Goal: Task Accomplishment & Management: Manage account settings

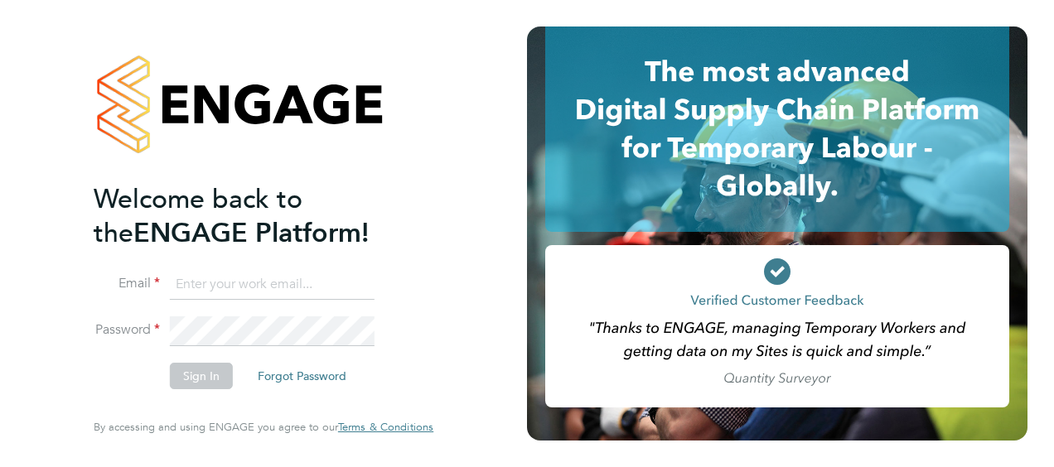
type input "[PERSON_NAME][EMAIL_ADDRESS][PERSON_NAME][DOMAIN_NAME]"
click at [204, 380] on button "Sign In" at bounding box center [201, 376] width 63 height 27
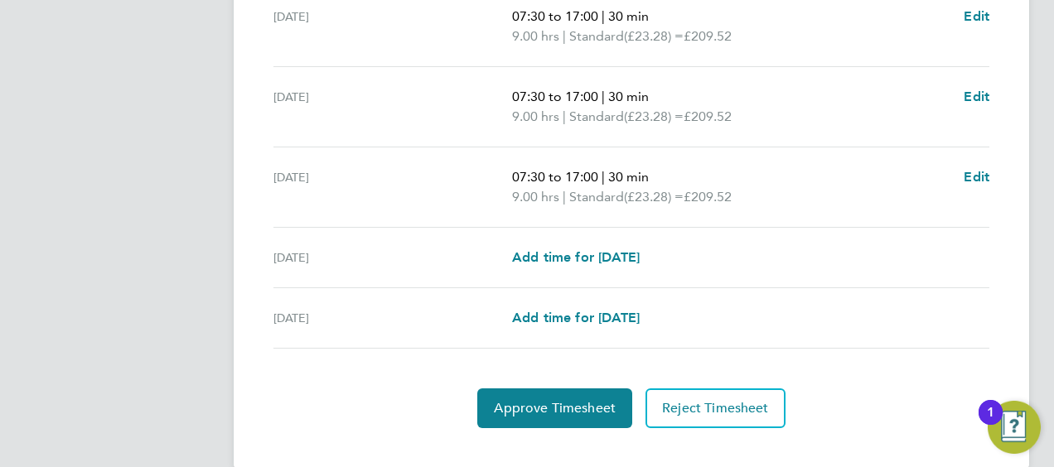
scroll to position [740, 0]
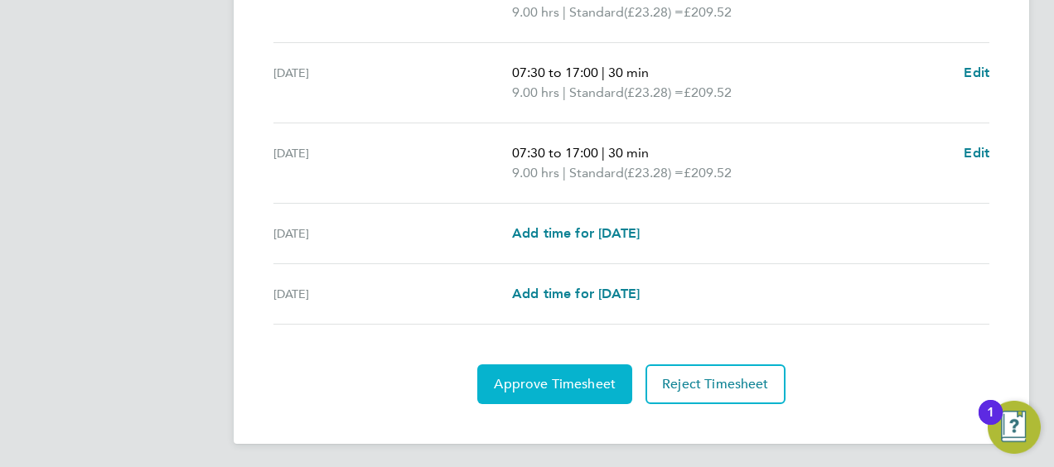
click at [537, 383] on span "Approve Timesheet" at bounding box center [555, 384] width 122 height 17
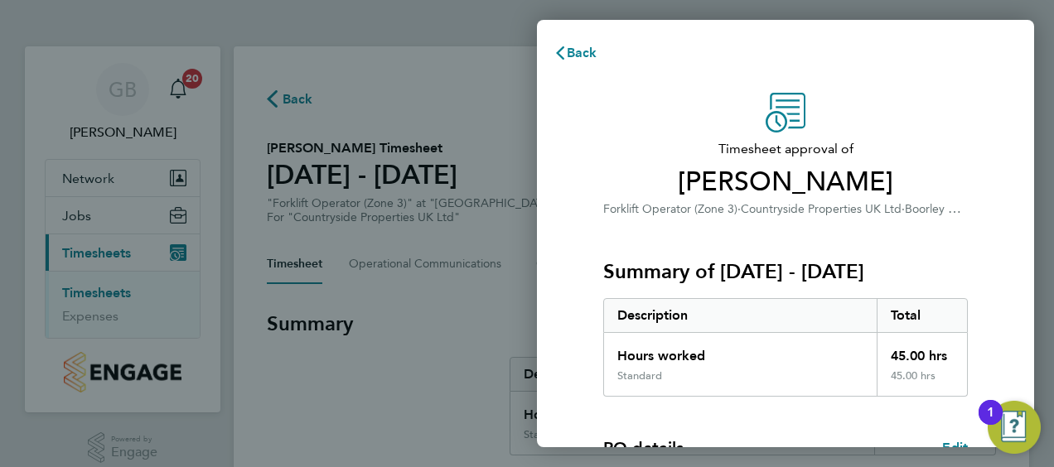
drag, startPoint x: 1010, startPoint y: 229, endPoint x: 1014, endPoint y: 260, distance: 31.6
click at [1014, 258] on div "Timesheet approval of Rob Roberts Forklift Operator (Zone 3) · Countryside Prop…" at bounding box center [785, 399] width 497 height 653
click at [395, 77] on div "Back Timesheet approval of Rob Roberts Forklift Operator (Zone 3) · Countryside…" at bounding box center [527, 233] width 1054 height 467
click at [580, 51] on span "Back" at bounding box center [582, 53] width 31 height 16
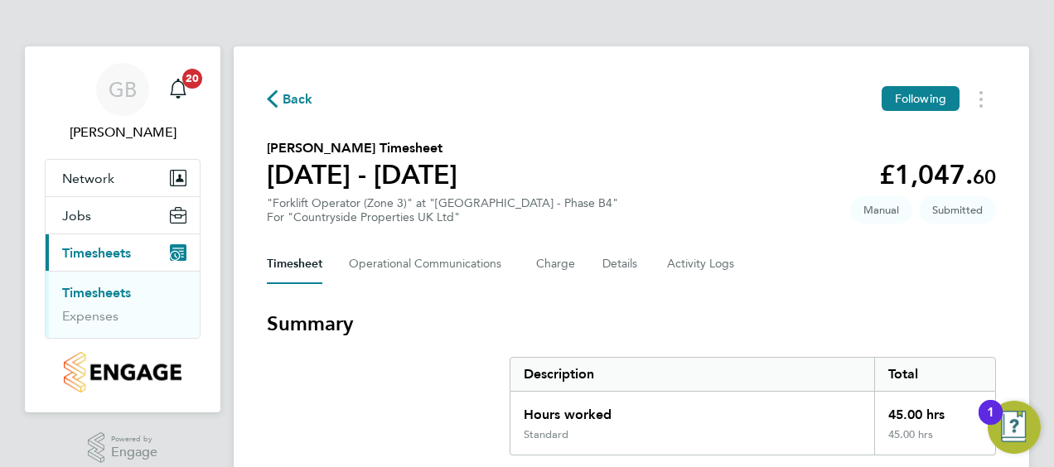
click at [99, 297] on link "Timesheets" at bounding box center [96, 293] width 69 height 16
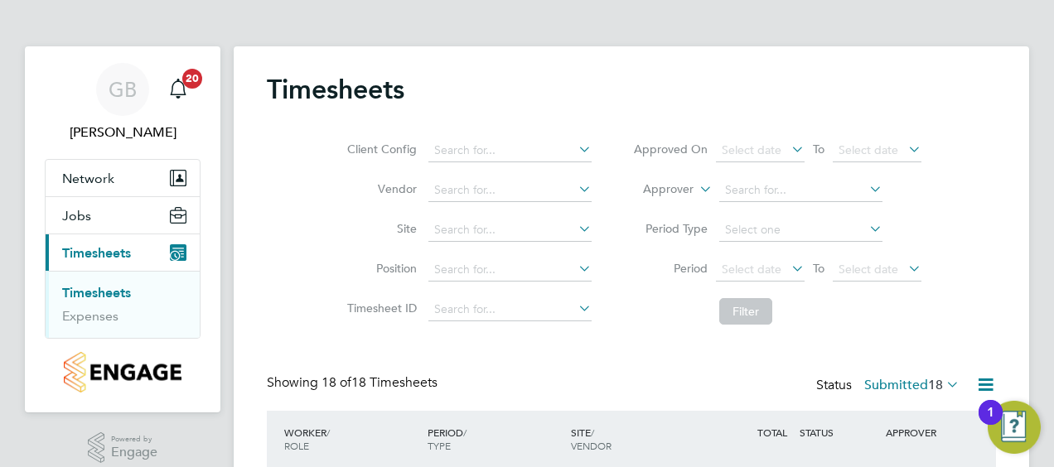
click at [104, 250] on span "Timesheets" at bounding box center [96, 253] width 69 height 16
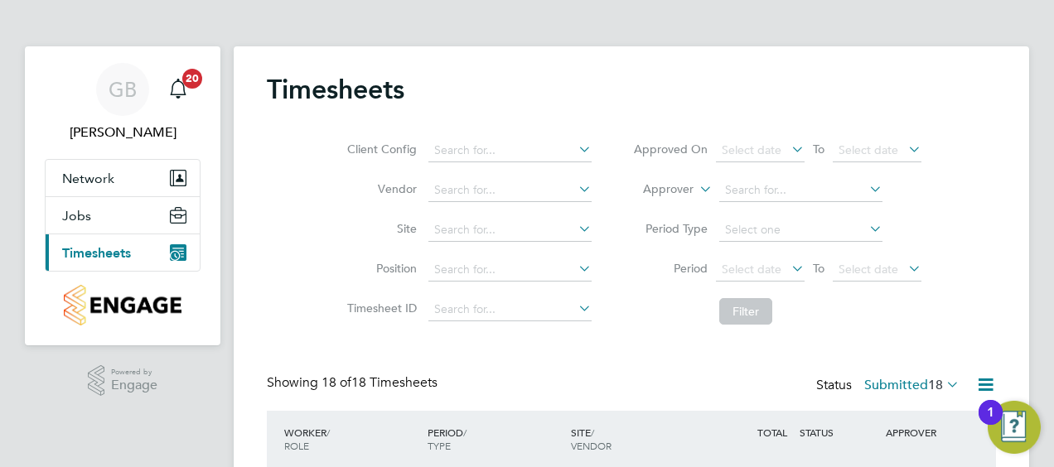
click at [104, 250] on span "Timesheets" at bounding box center [96, 253] width 69 height 16
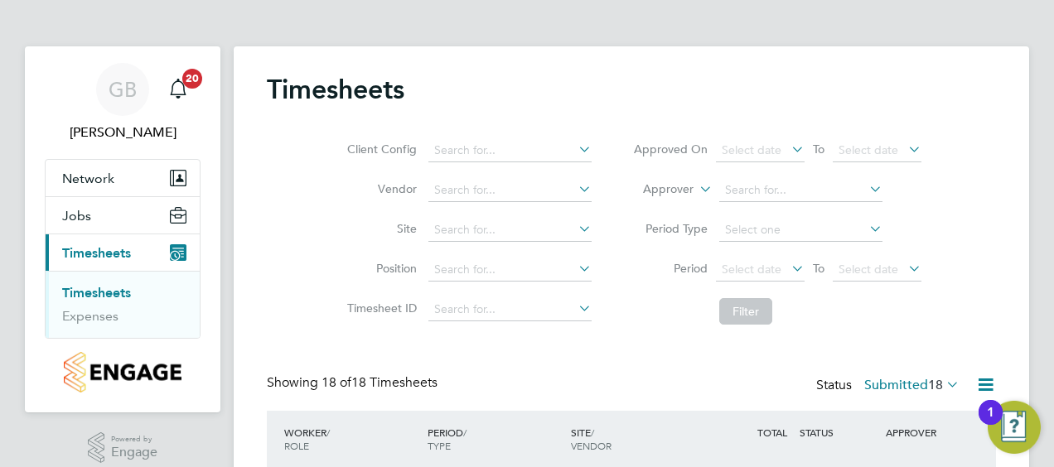
click at [92, 290] on link "Timesheets" at bounding box center [96, 293] width 69 height 16
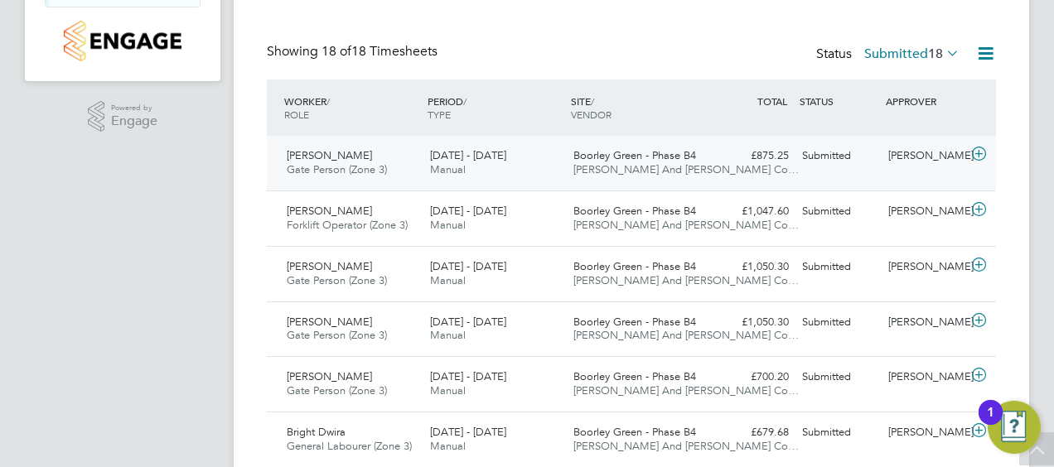
click at [979, 152] on icon at bounding box center [978, 153] width 21 height 13
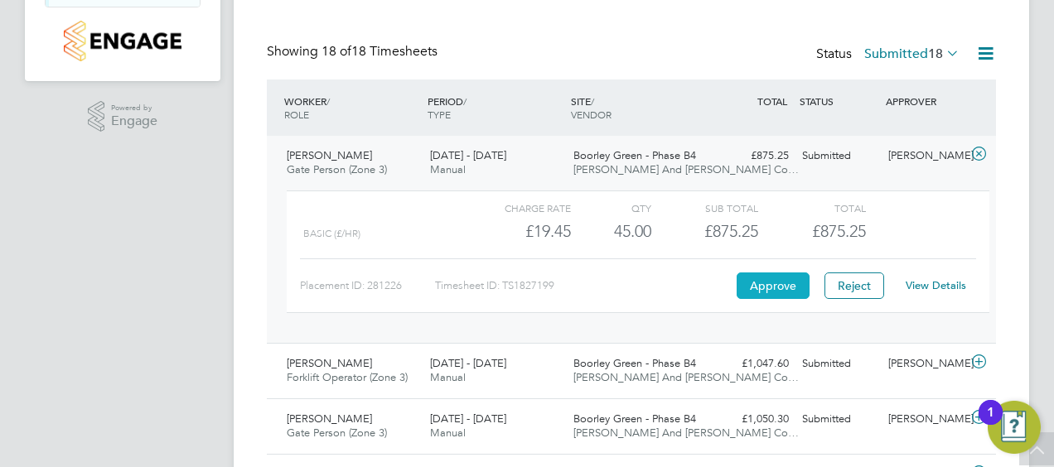
click at [779, 281] on button "Approve" at bounding box center [772, 285] width 73 height 27
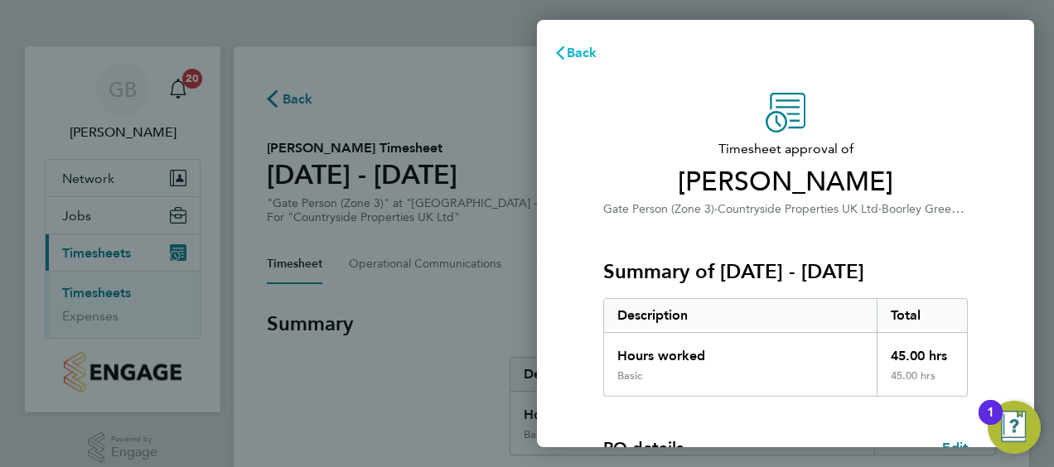
click at [581, 53] on span "Back" at bounding box center [582, 53] width 31 height 16
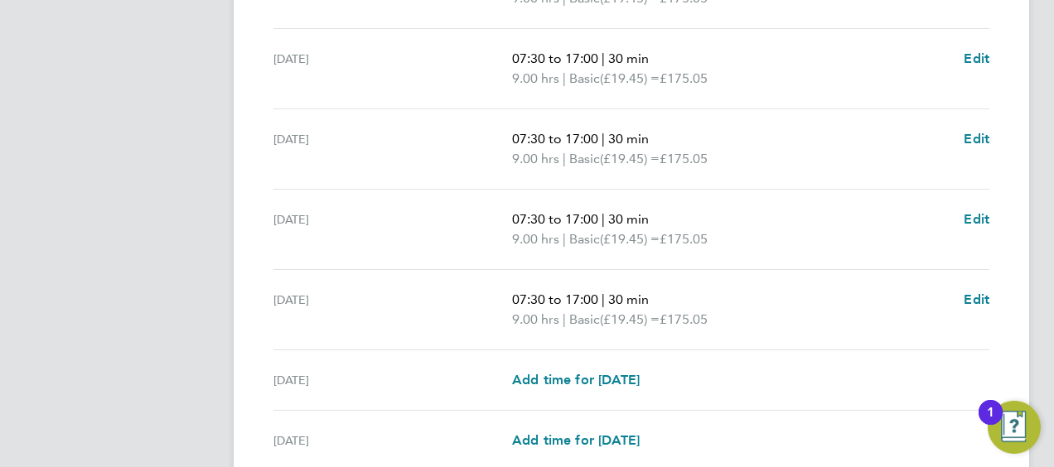
scroll to position [740, 0]
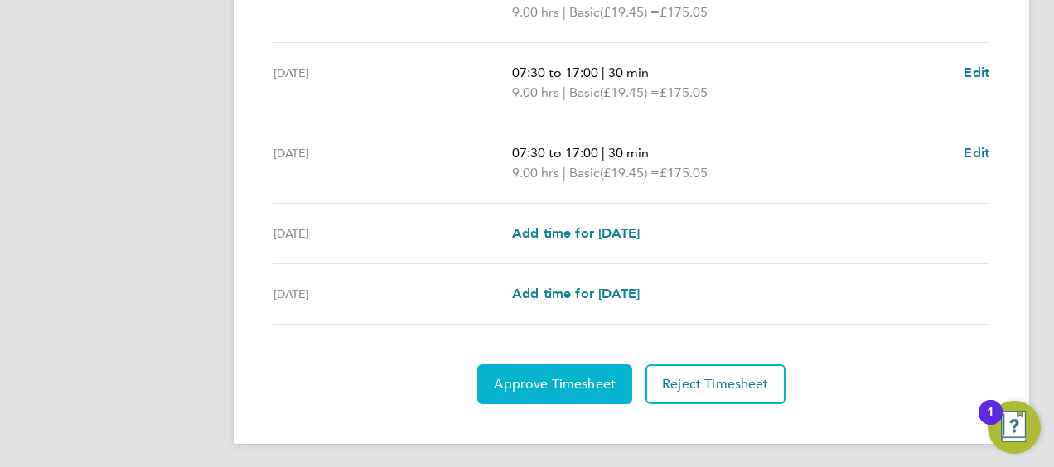
click at [598, 378] on span "Approve Timesheet" at bounding box center [555, 384] width 122 height 17
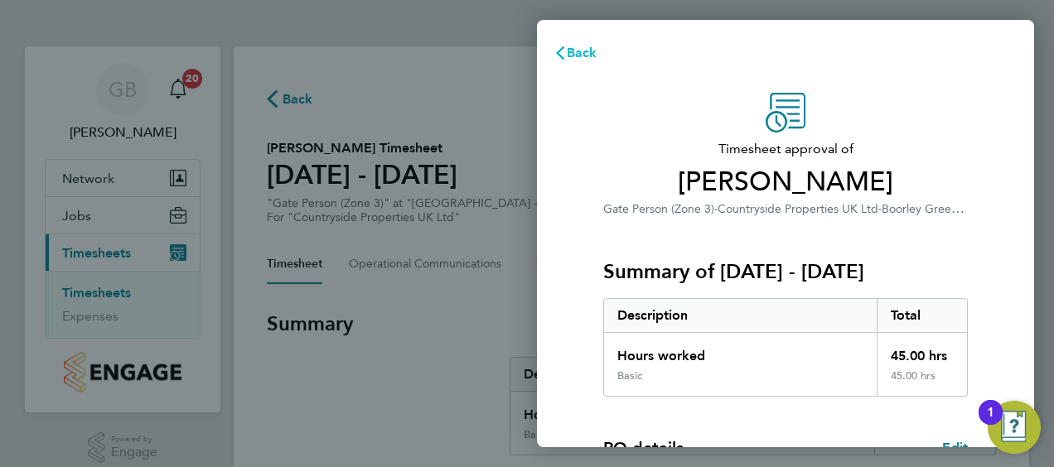
click at [576, 56] on span "Back" at bounding box center [582, 53] width 31 height 16
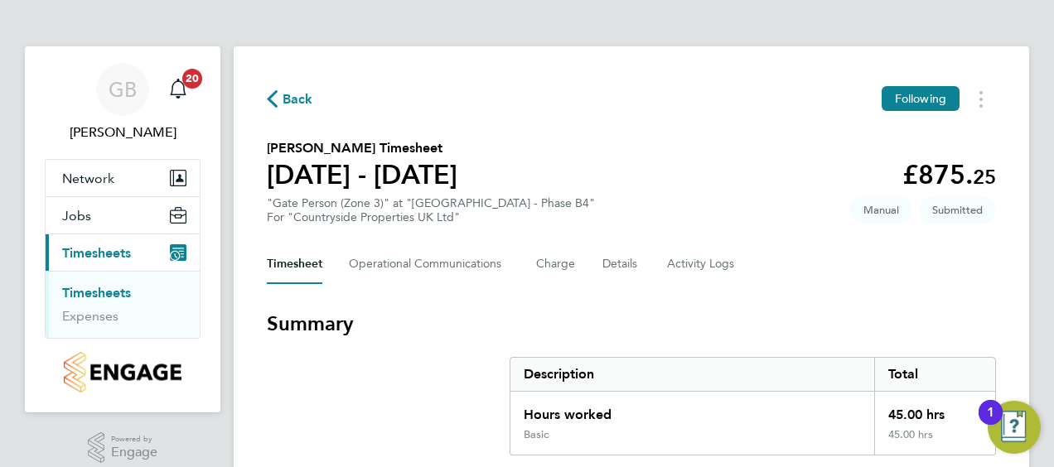
click at [112, 247] on span "Timesheets" at bounding box center [96, 253] width 69 height 16
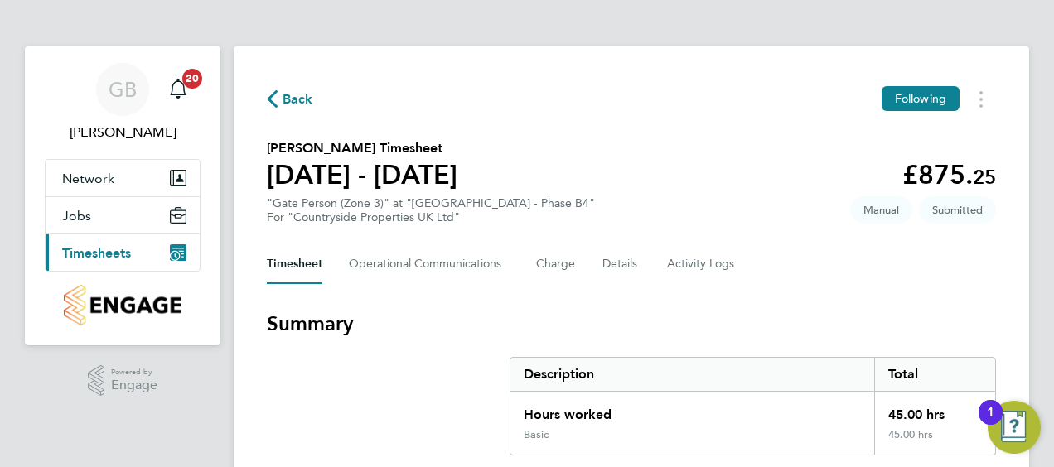
click at [112, 247] on span "Timesheets" at bounding box center [96, 253] width 69 height 16
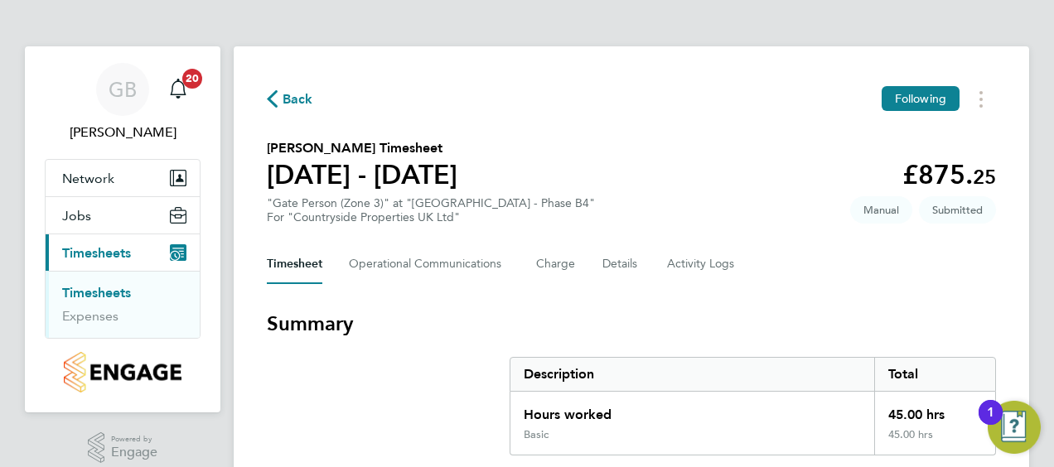
click at [104, 294] on link "Timesheets" at bounding box center [96, 293] width 69 height 16
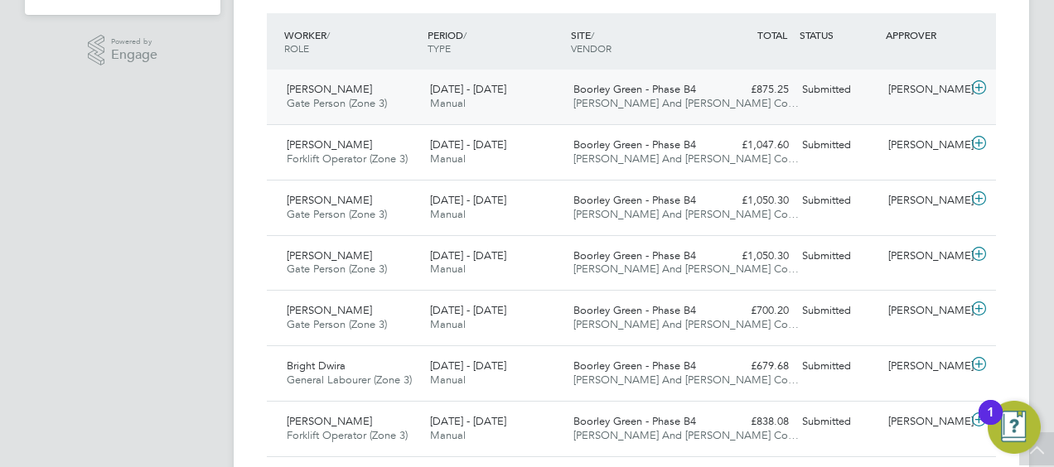
click at [979, 86] on icon at bounding box center [978, 87] width 21 height 13
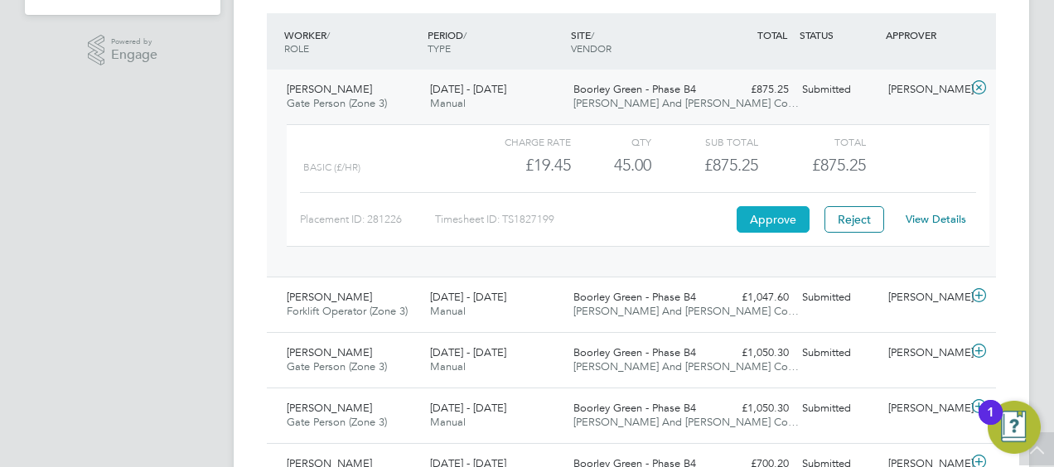
click at [768, 213] on button "Approve" at bounding box center [772, 219] width 73 height 27
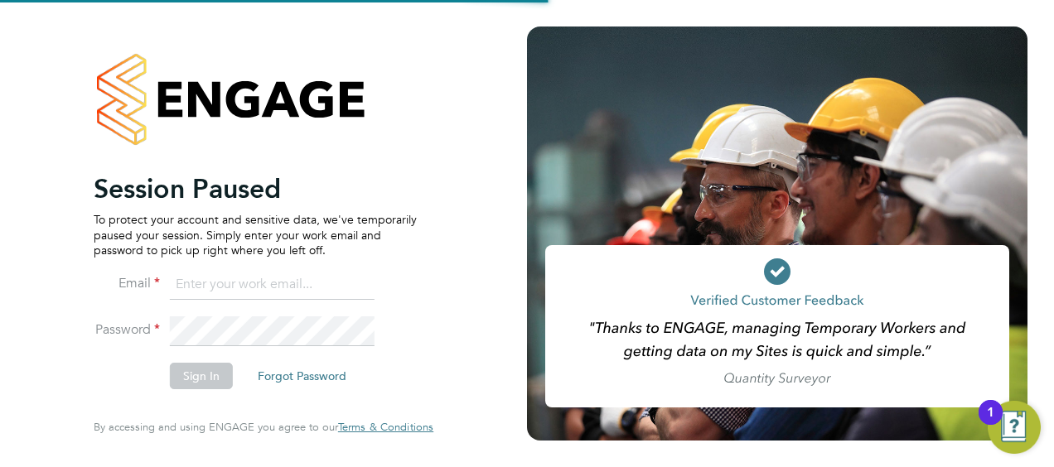
type input "[PERSON_NAME][EMAIL_ADDRESS][PERSON_NAME][DOMAIN_NAME]"
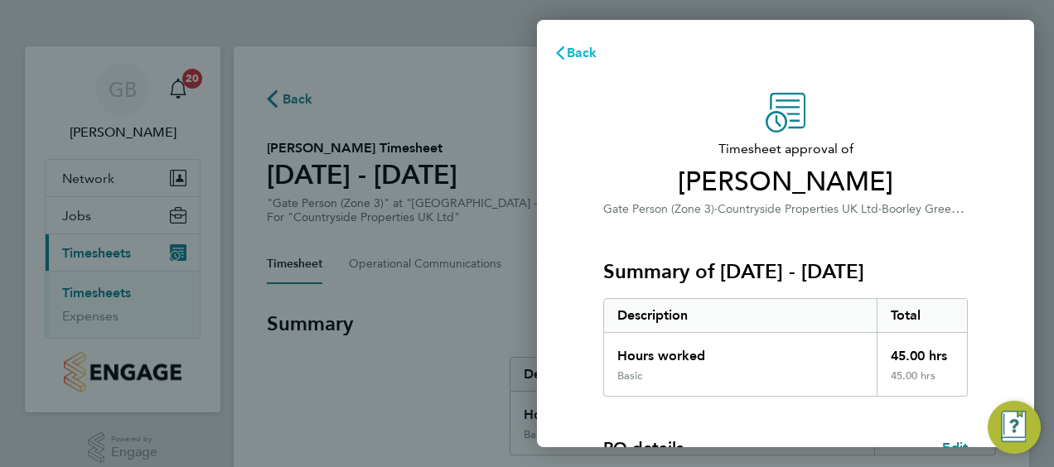
click at [577, 55] on span "Back" at bounding box center [582, 53] width 31 height 16
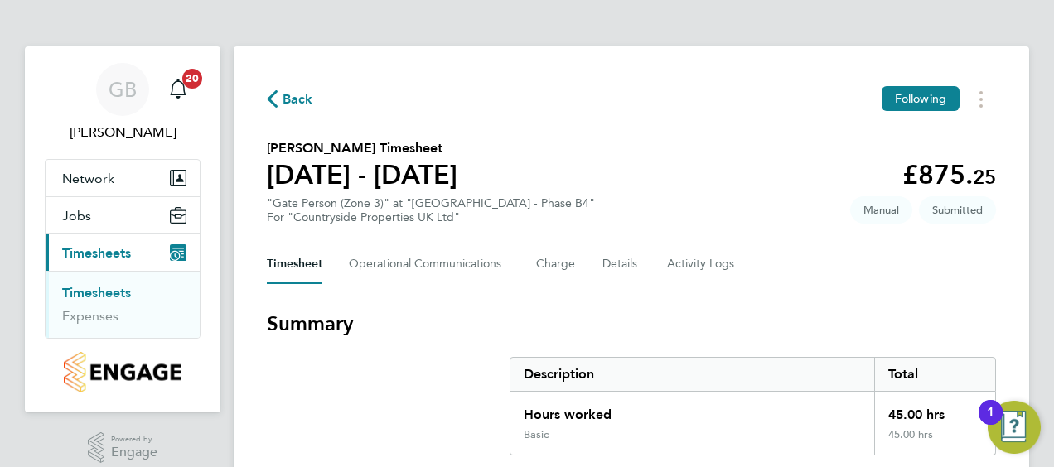
click at [168, 248] on button "Current page: Timesheets" at bounding box center [123, 252] width 154 height 36
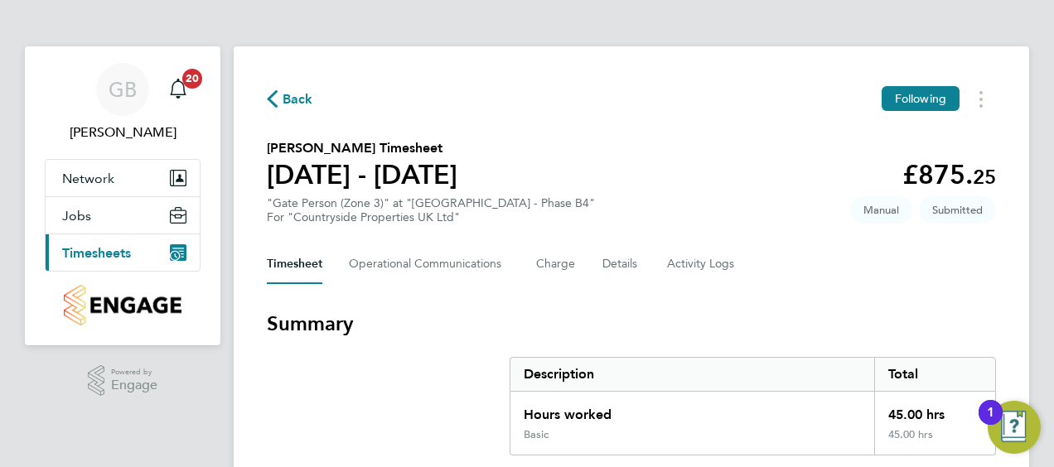
click at [168, 248] on button "Current page: Timesheets" at bounding box center [123, 252] width 154 height 36
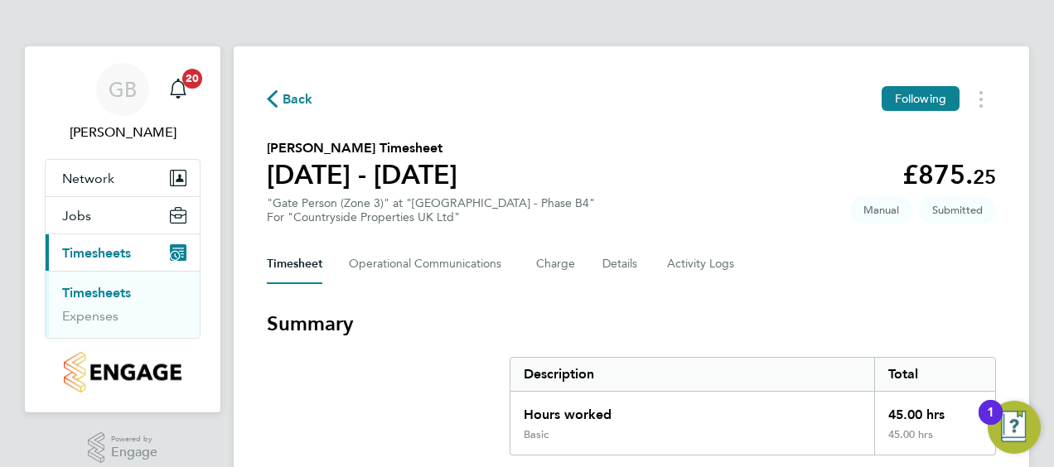
click at [113, 291] on link "Timesheets" at bounding box center [96, 293] width 69 height 16
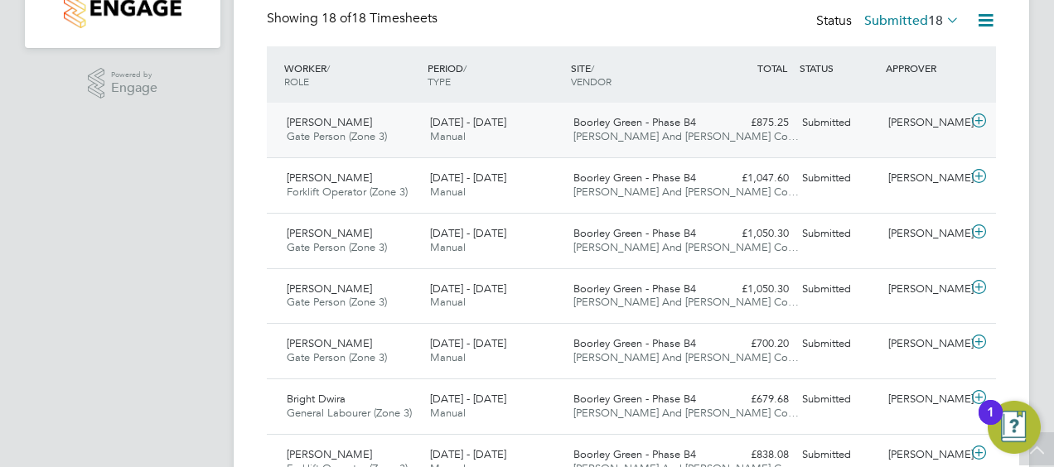
click at [979, 117] on icon at bounding box center [978, 120] width 21 height 13
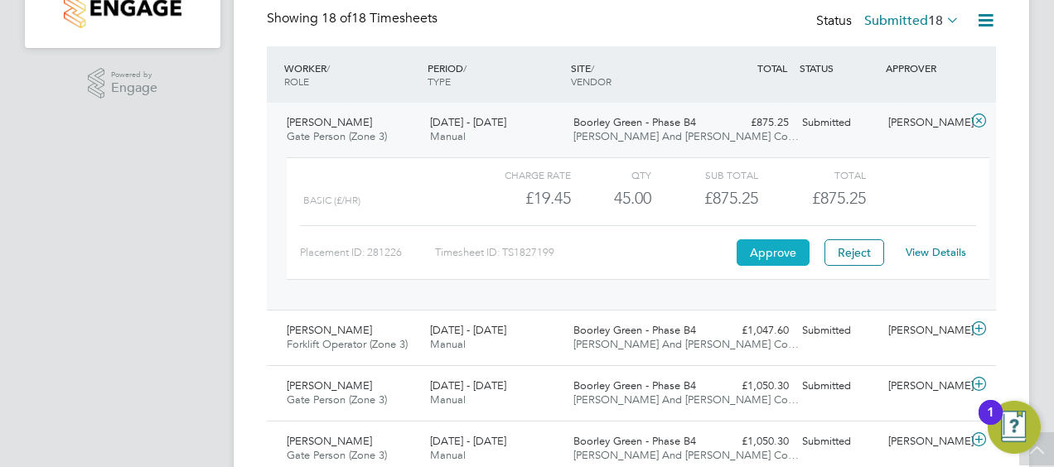
click at [774, 250] on button "Approve" at bounding box center [772, 252] width 73 height 27
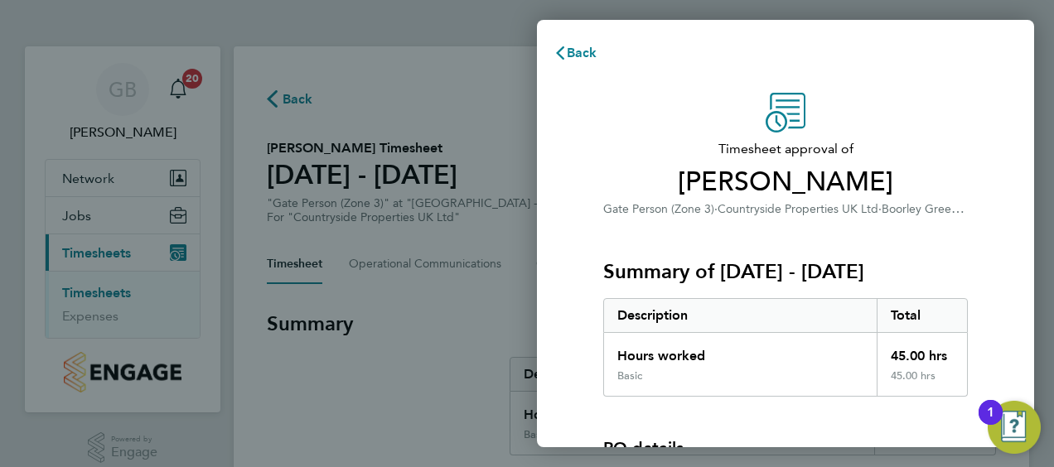
scroll to position [4, 0]
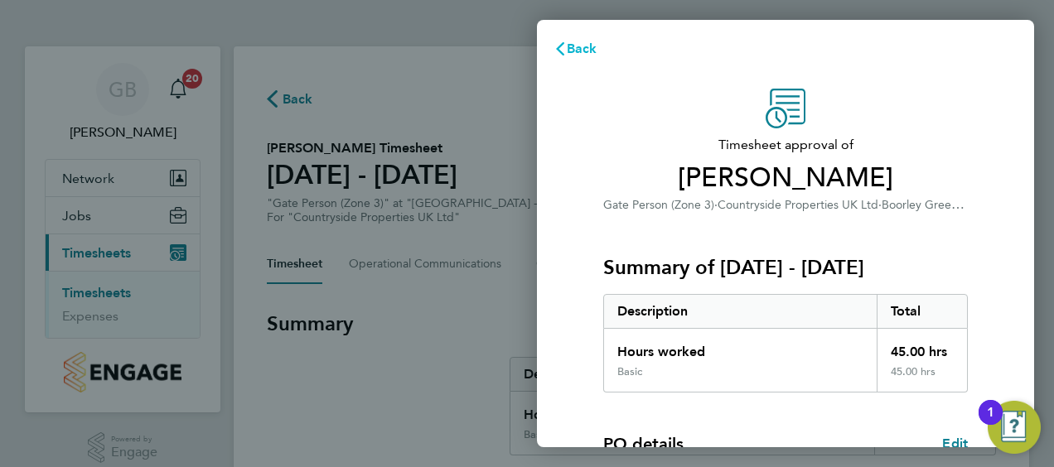
click at [579, 43] on span "Back" at bounding box center [582, 49] width 31 height 16
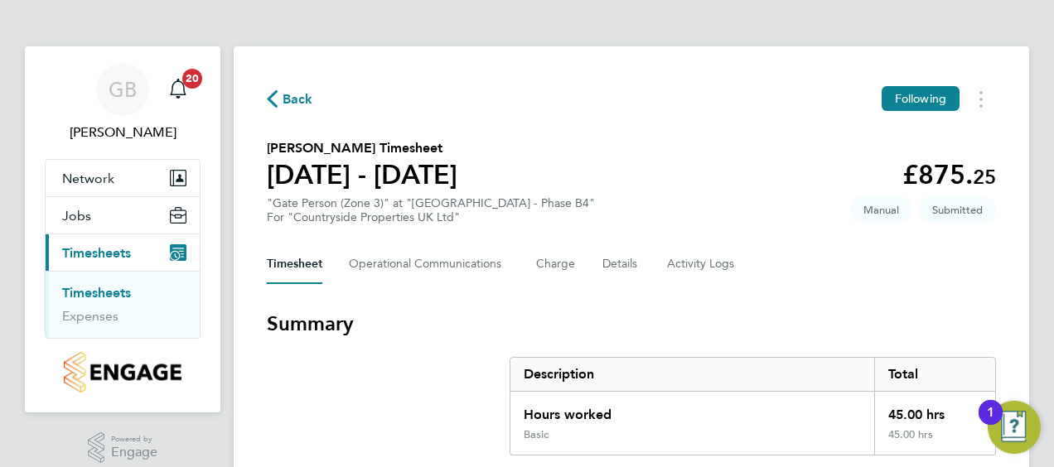
click at [104, 256] on span "Timesheets" at bounding box center [96, 253] width 69 height 16
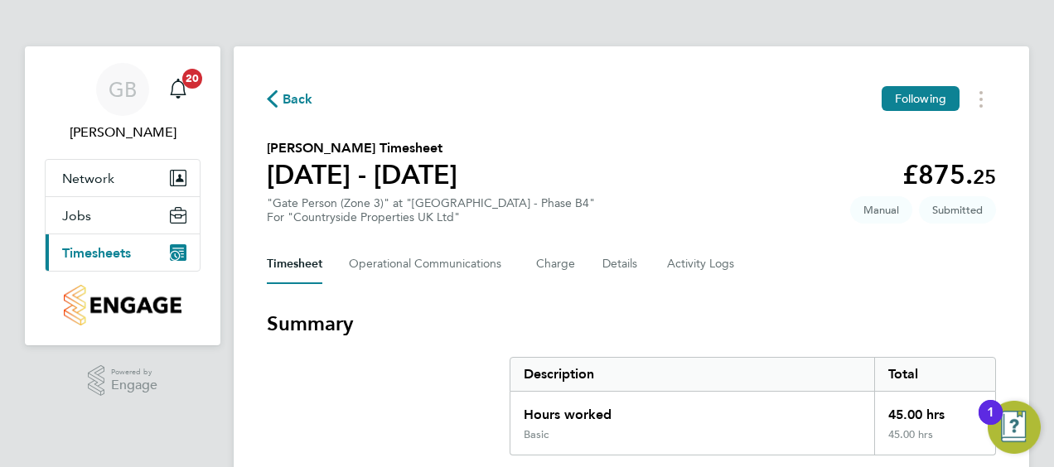
click at [104, 256] on span "Timesheets" at bounding box center [96, 253] width 69 height 16
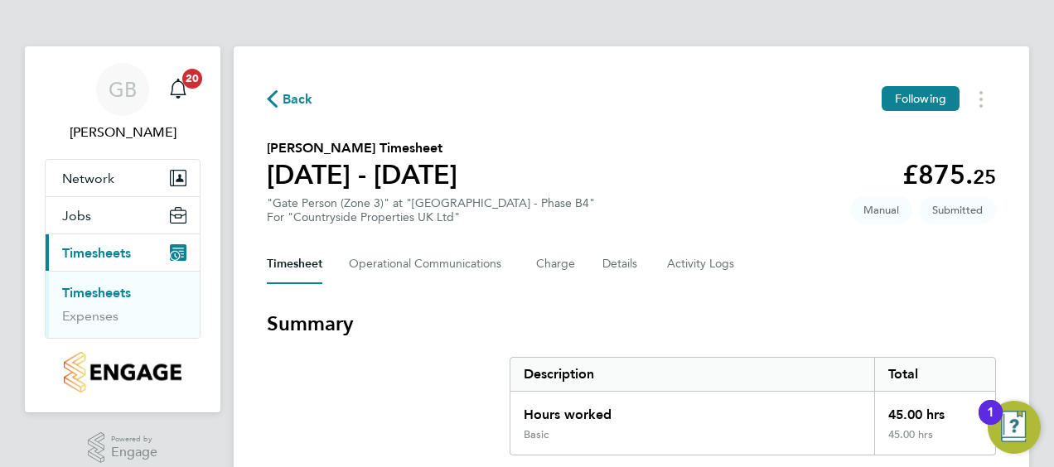
click at [113, 292] on link "Timesheets" at bounding box center [96, 293] width 69 height 16
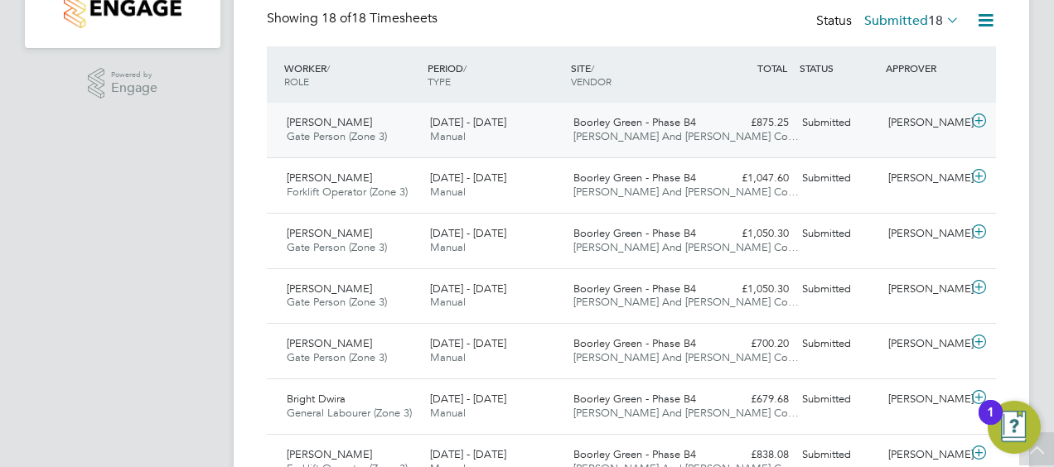
click at [980, 119] on icon at bounding box center [978, 120] width 21 height 13
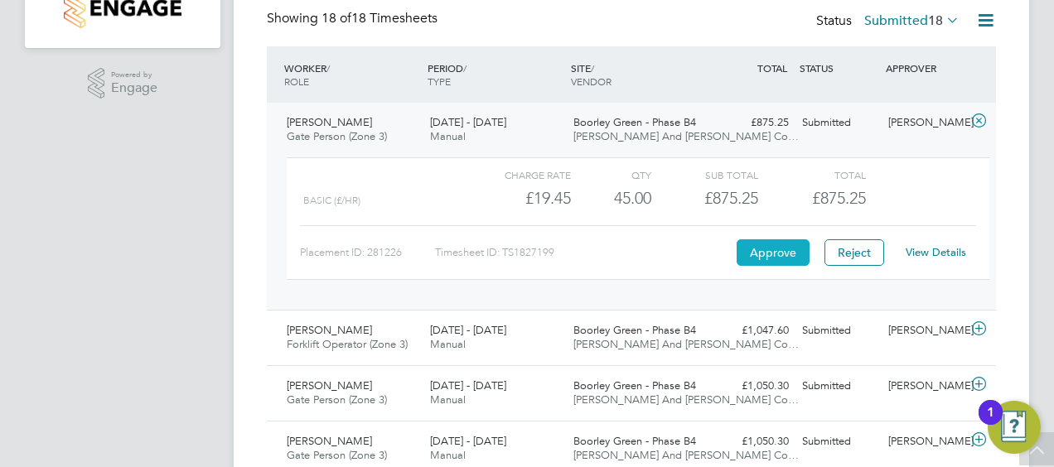
click at [770, 258] on button "Approve" at bounding box center [772, 252] width 73 height 27
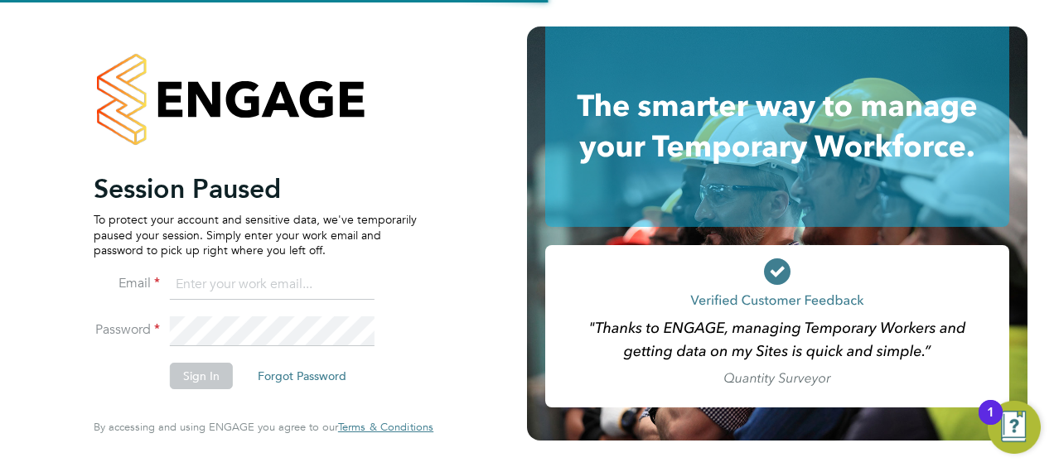
type input "[PERSON_NAME][EMAIL_ADDRESS][PERSON_NAME][DOMAIN_NAME]"
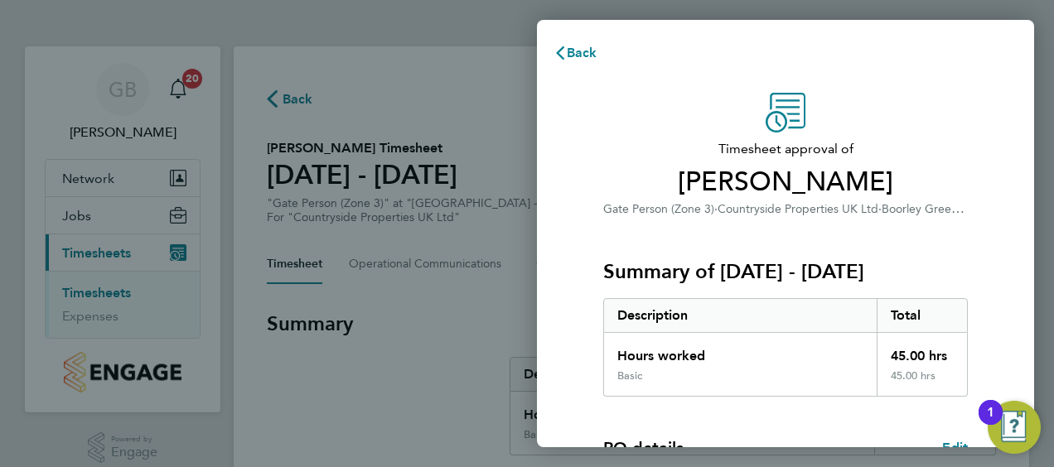
click at [701, 93] on div "Timesheet approval of [PERSON_NAME] Gate Person (Zone 3) · Countryside Properti…" at bounding box center [785, 156] width 364 height 126
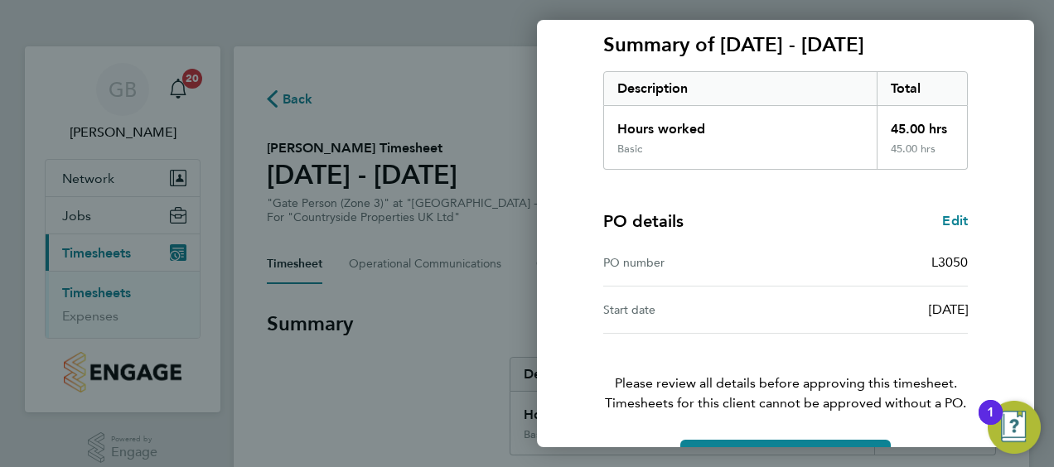
scroll to position [277, 0]
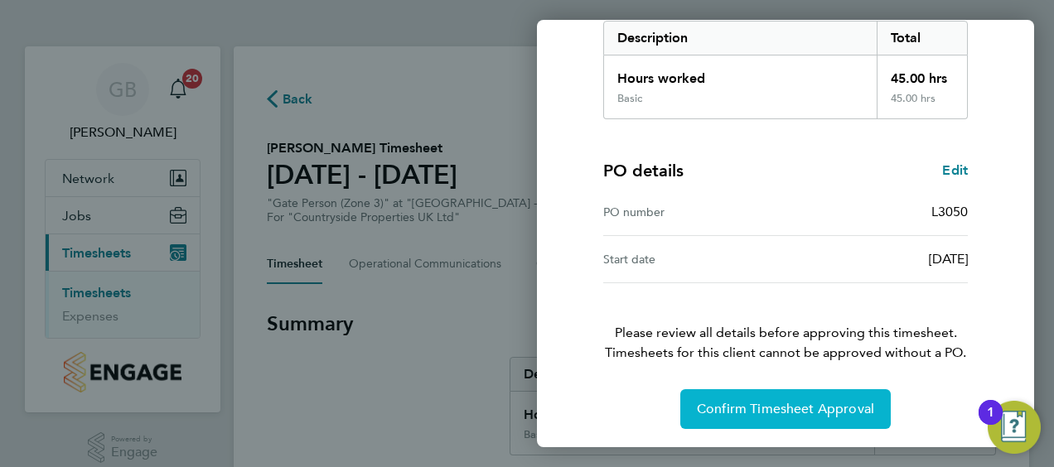
click at [784, 408] on span "Confirm Timesheet Approval" at bounding box center [785, 409] width 177 height 17
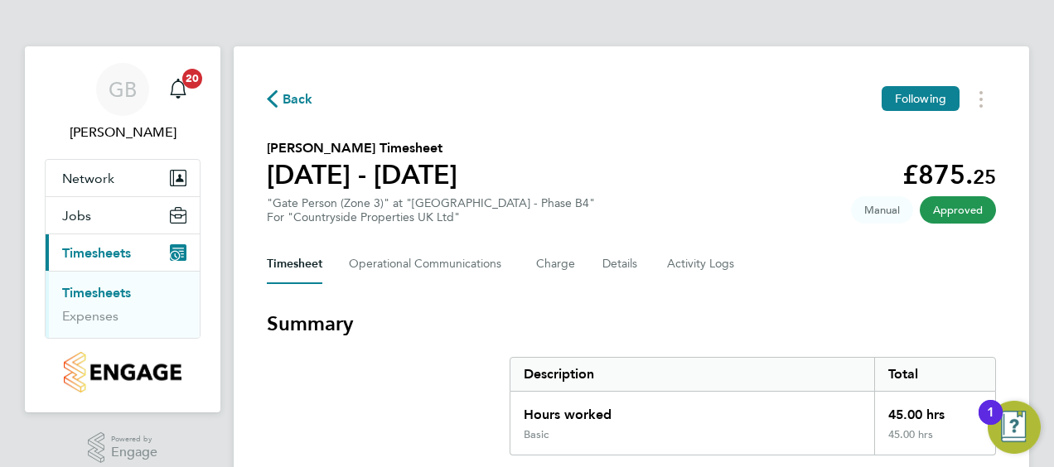
click at [181, 248] on icon "Main navigation" at bounding box center [178, 248] width 11 height 1
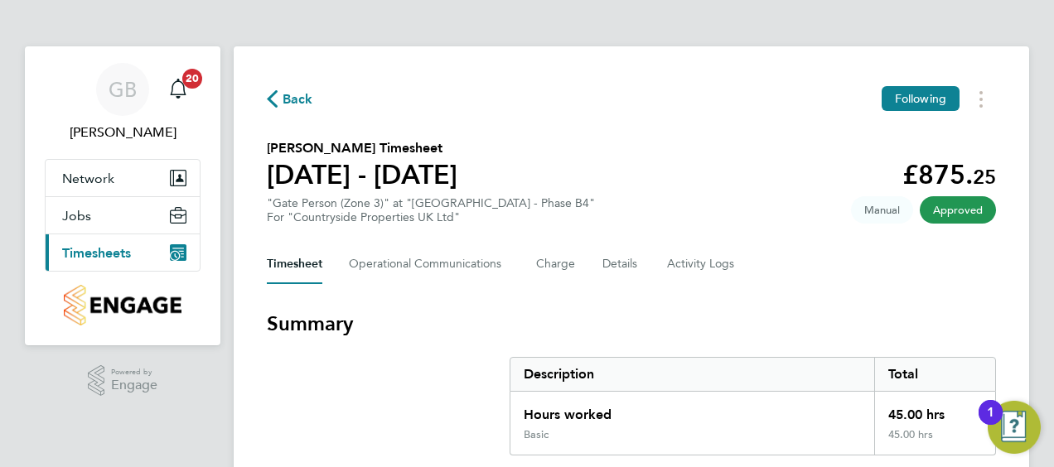
click at [181, 248] on icon "Main navigation" at bounding box center [178, 248] width 11 height 1
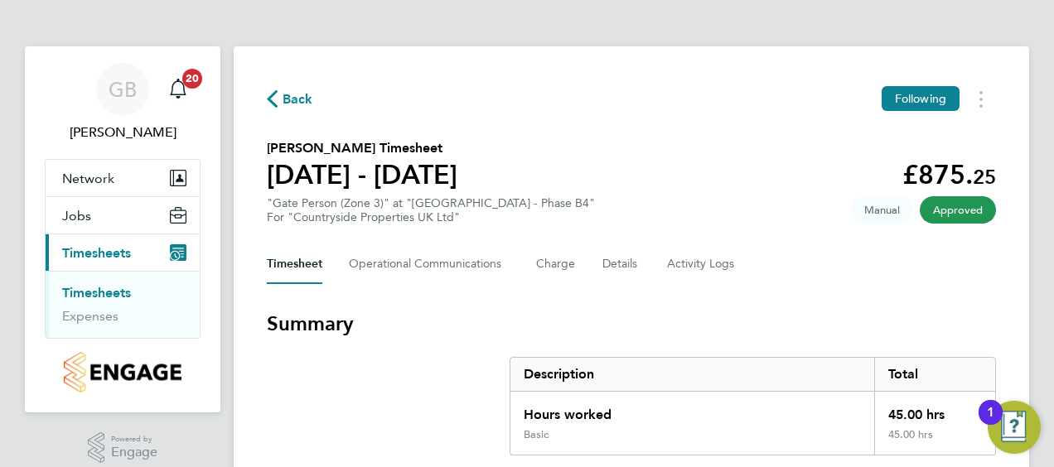
click at [108, 287] on link "Timesheets" at bounding box center [96, 293] width 69 height 16
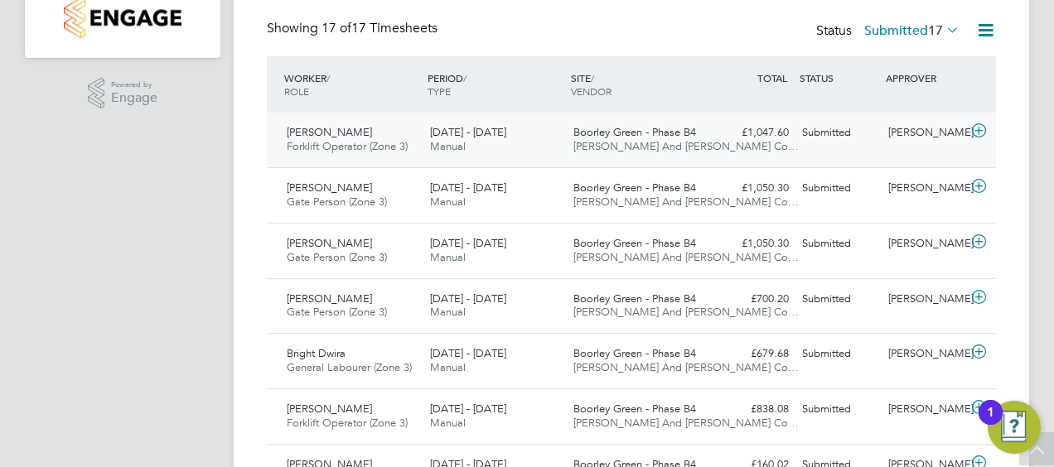
click at [977, 127] on icon at bounding box center [978, 130] width 21 height 13
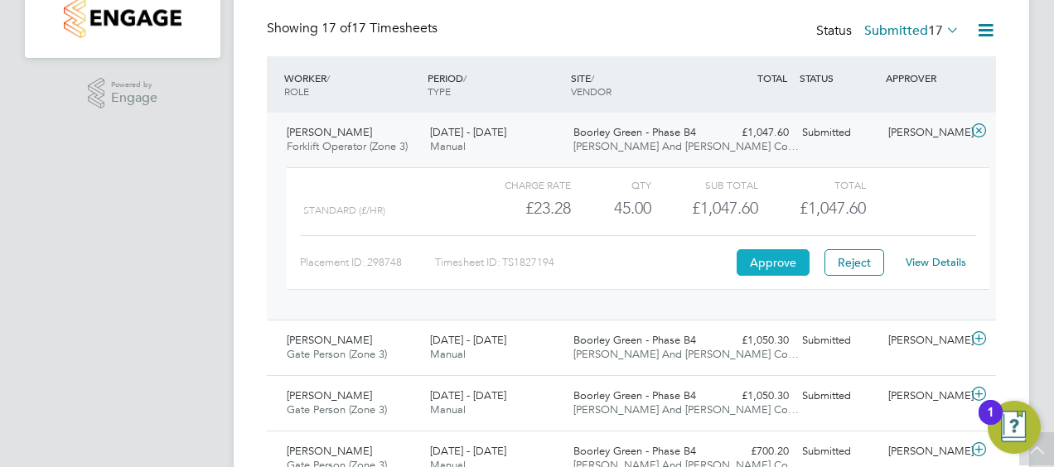
click at [757, 263] on button "Approve" at bounding box center [772, 262] width 73 height 27
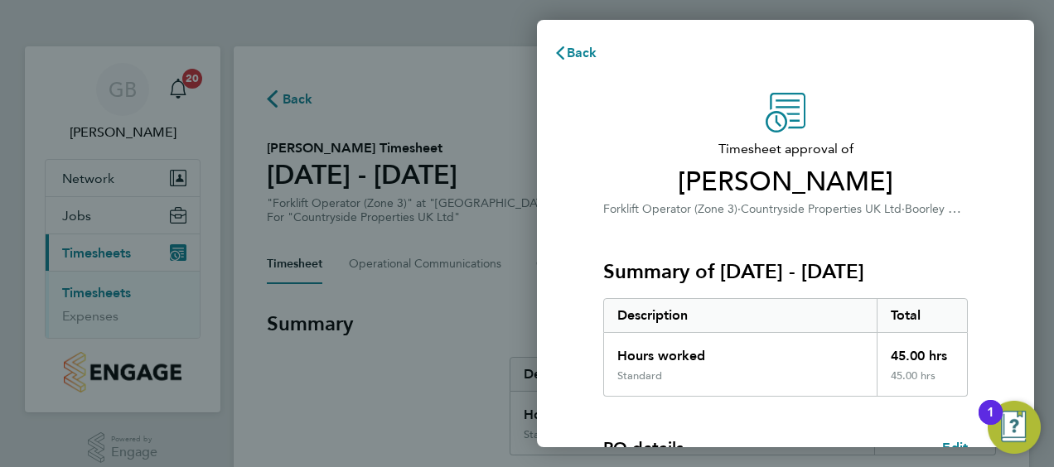
click at [899, 123] on div "Timesheet approval of Rob Roberts Forklift Operator (Zone 3) · Countryside Prop…" at bounding box center [785, 156] width 364 height 126
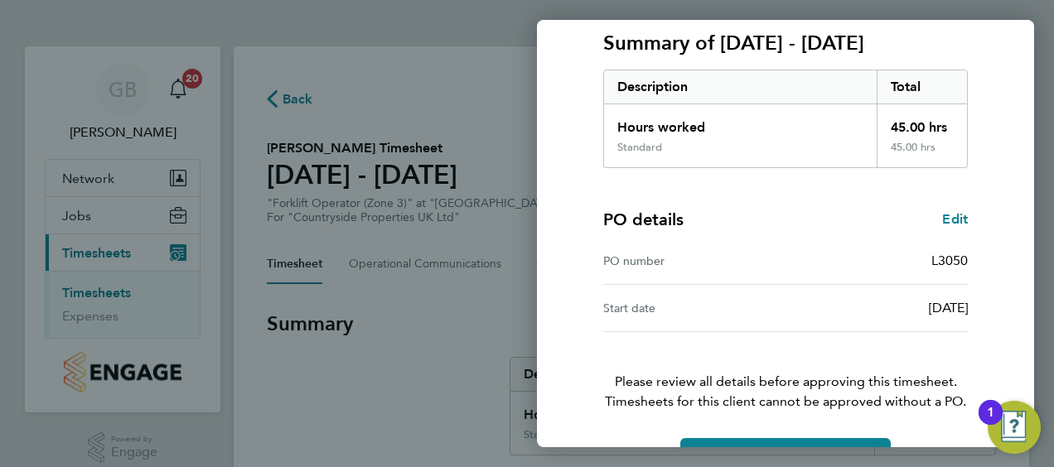
scroll to position [277, 0]
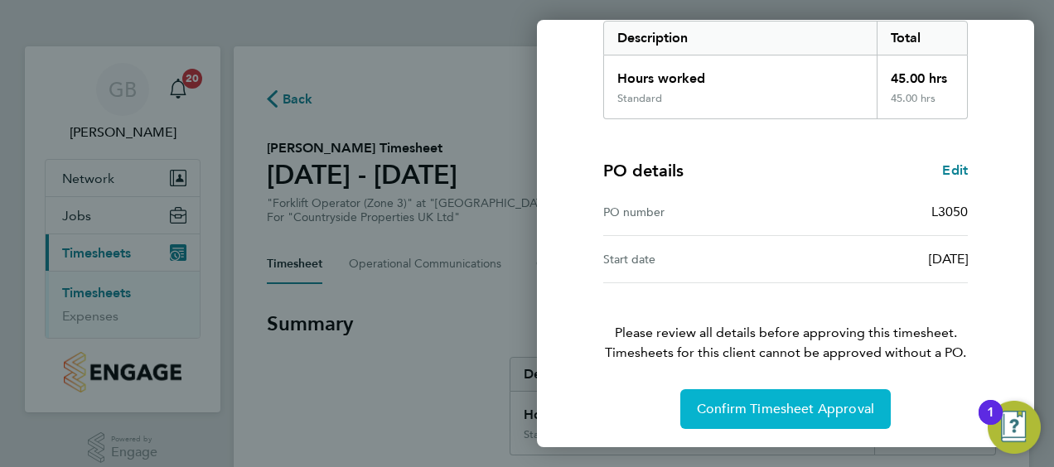
click at [775, 413] on span "Confirm Timesheet Approval" at bounding box center [785, 409] width 177 height 17
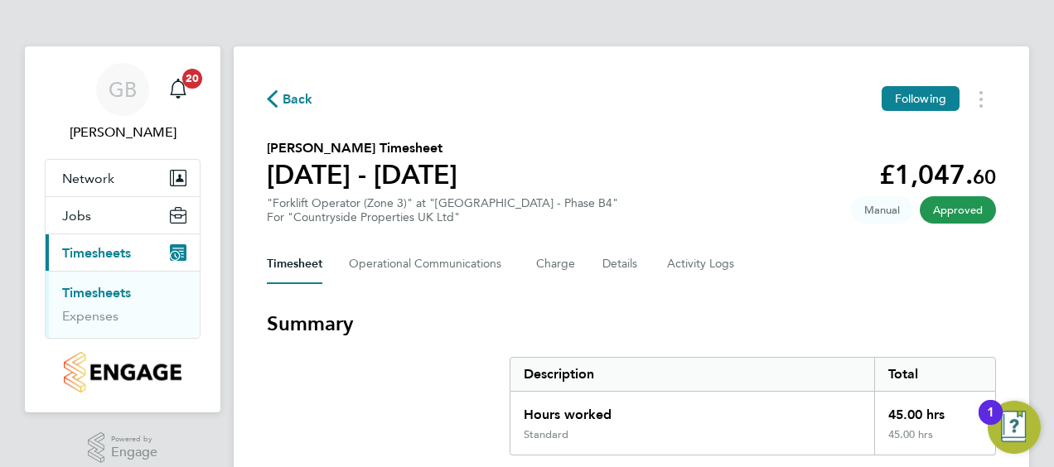
click at [293, 100] on span "Back" at bounding box center [297, 99] width 31 height 20
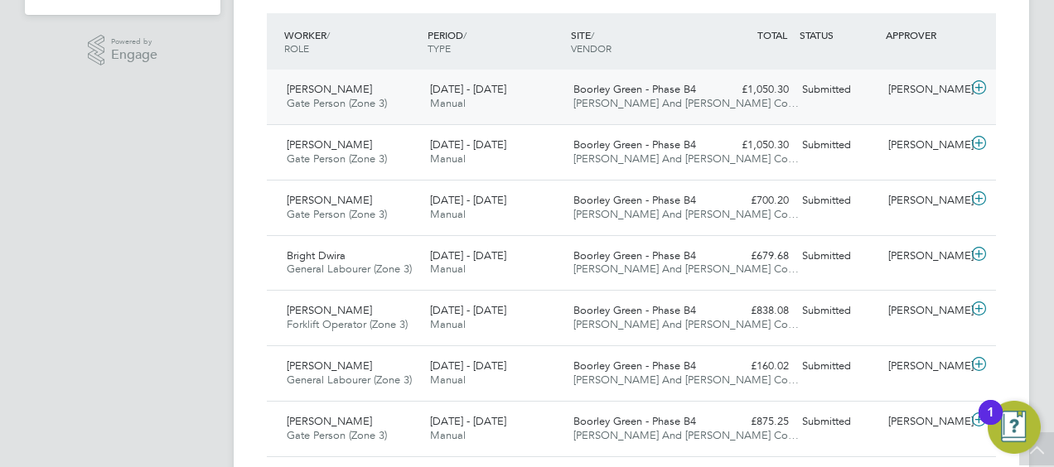
click at [976, 86] on icon at bounding box center [978, 87] width 21 height 13
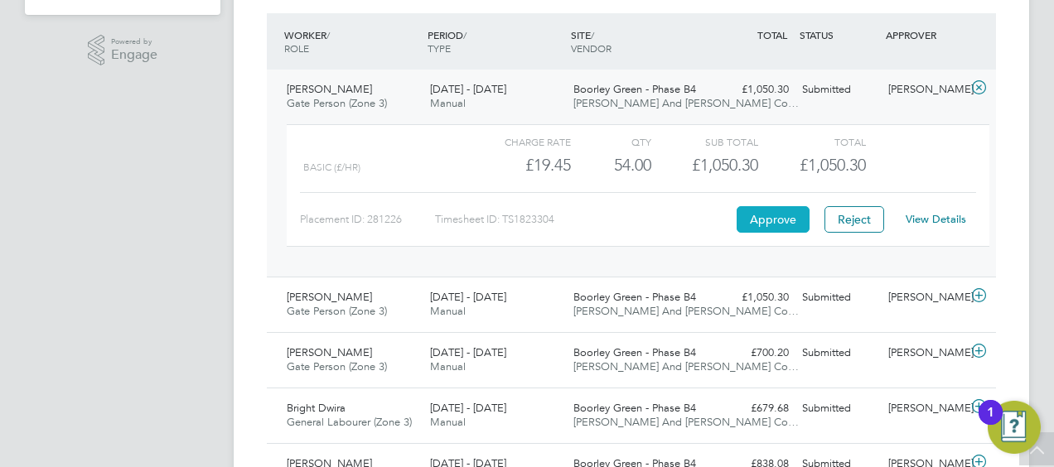
click at [779, 214] on button "Approve" at bounding box center [772, 219] width 73 height 27
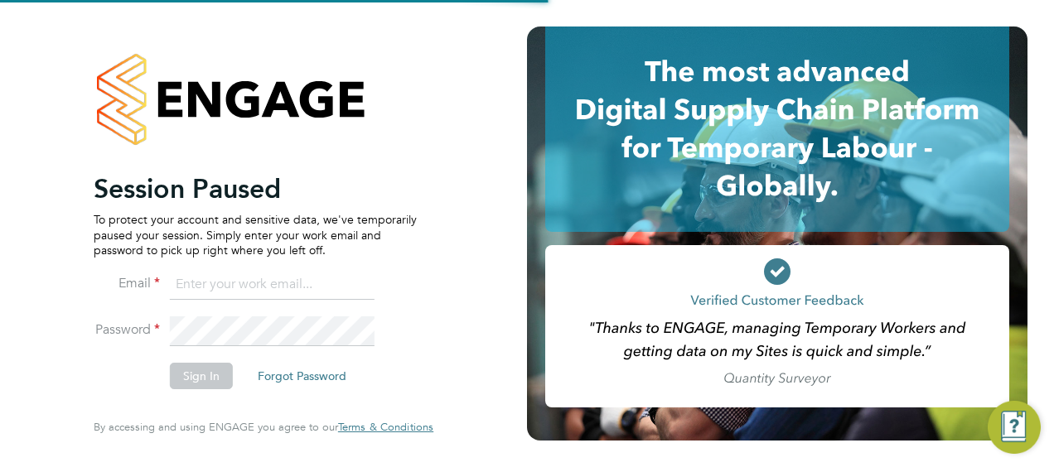
type input "Gary.bickel@vistry.co.uk"
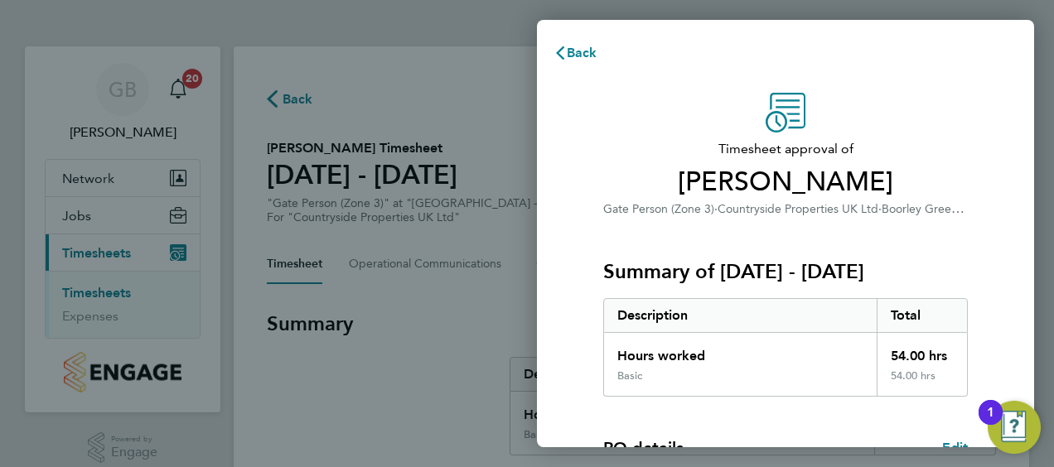
click at [800, 235] on div "Summary of [DATE] - [DATE] Description Total Hours worked 54.00 hrs Basic 54.00…" at bounding box center [785, 308] width 364 height 178
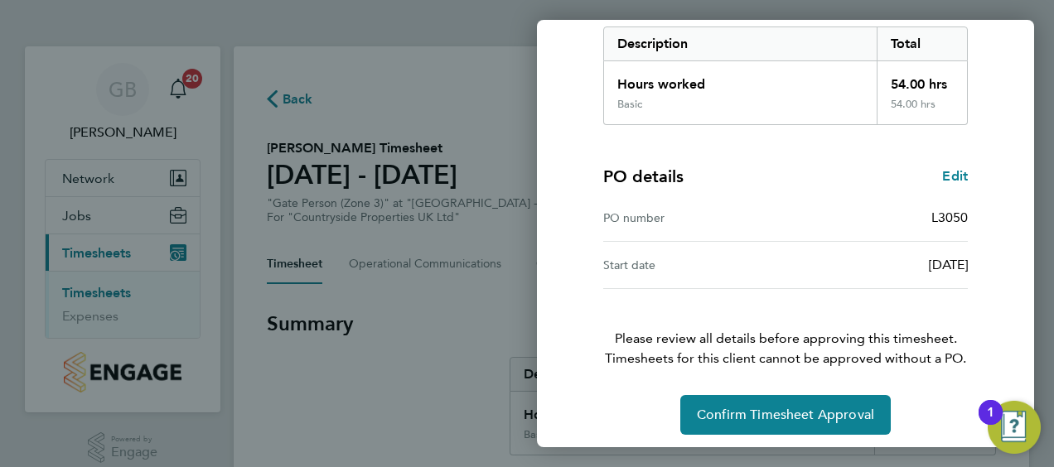
scroll to position [277, 0]
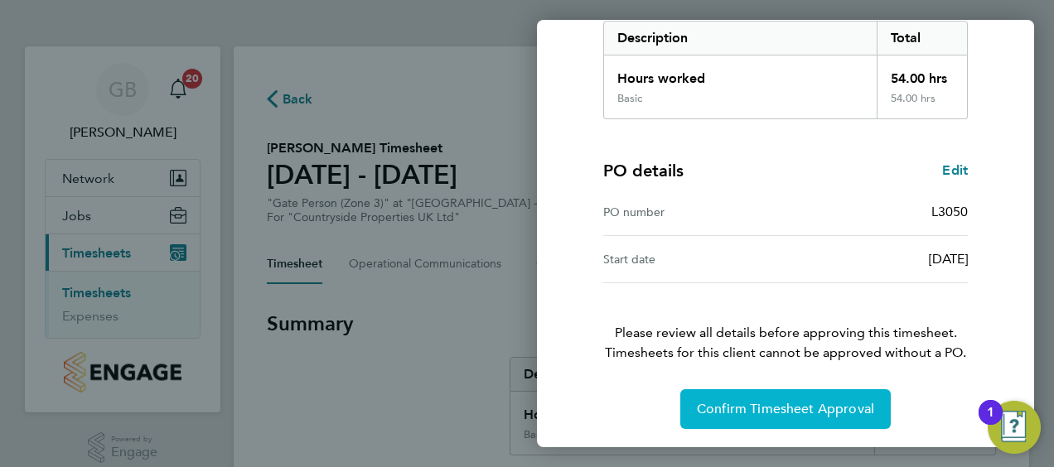
click at [777, 401] on span "Confirm Timesheet Approval" at bounding box center [785, 409] width 177 height 17
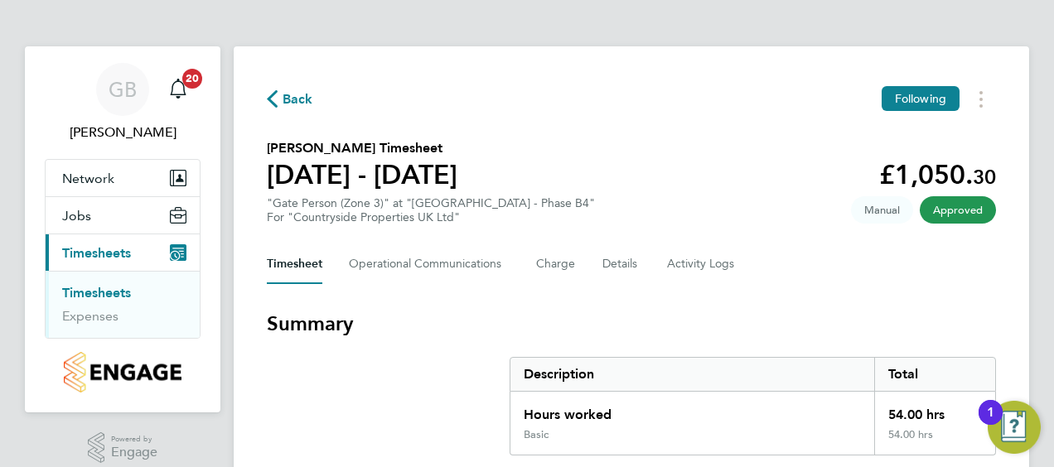
click at [287, 97] on span "Back" at bounding box center [297, 99] width 31 height 20
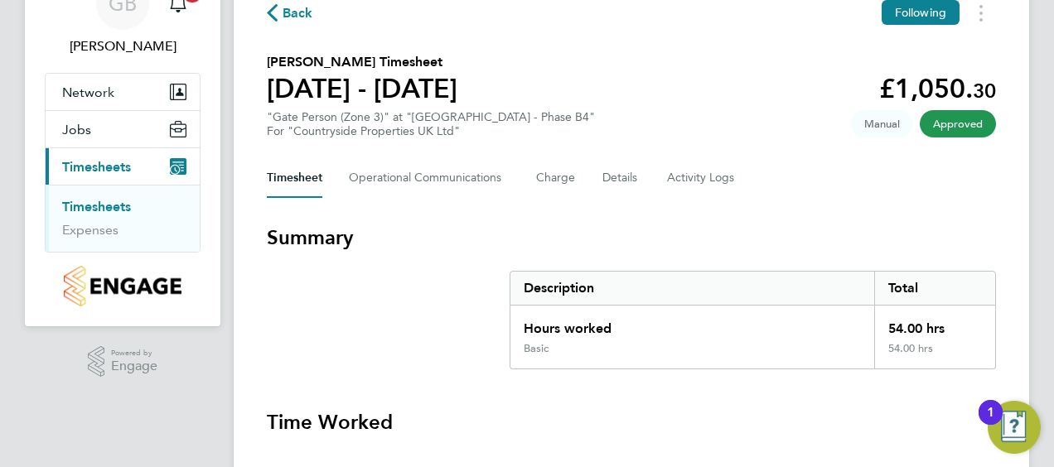
scroll to position [17, 0]
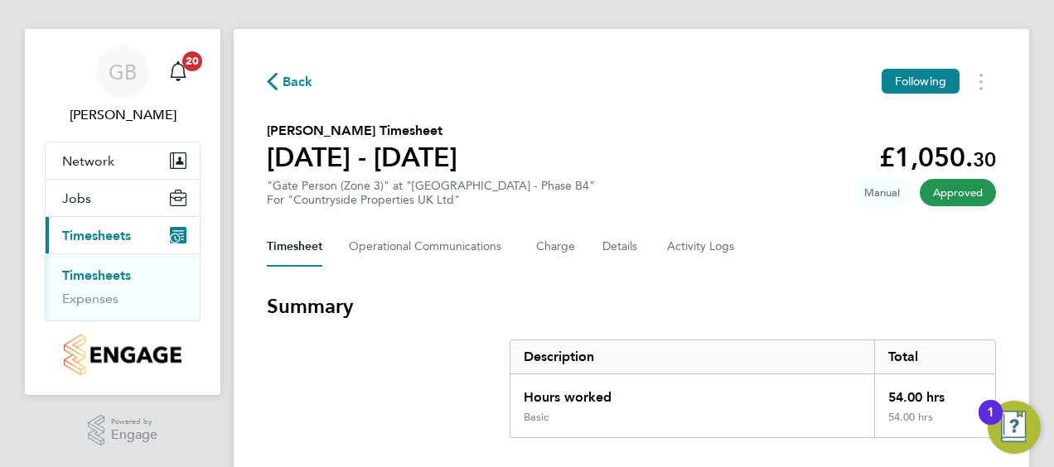
click at [174, 229] on icon "Main navigation" at bounding box center [178, 235] width 17 height 17
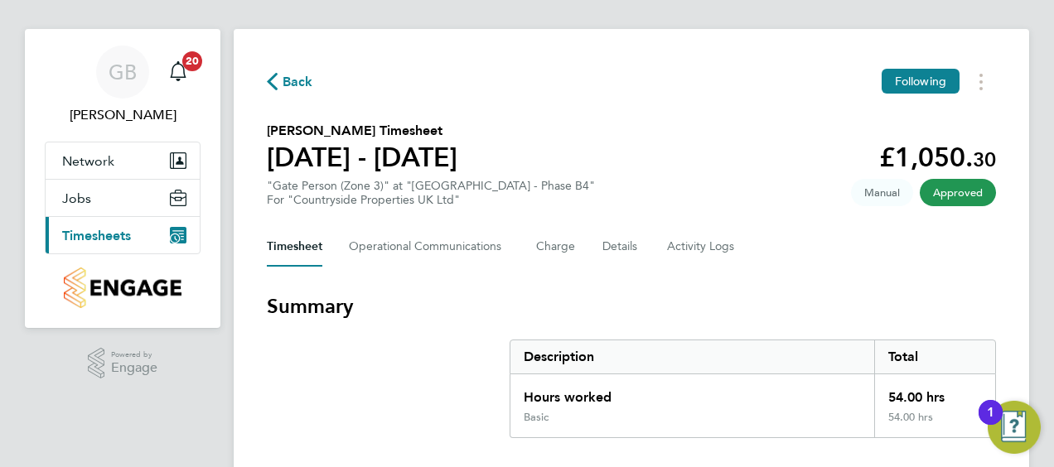
click at [174, 229] on icon "Main navigation" at bounding box center [178, 235] width 17 height 17
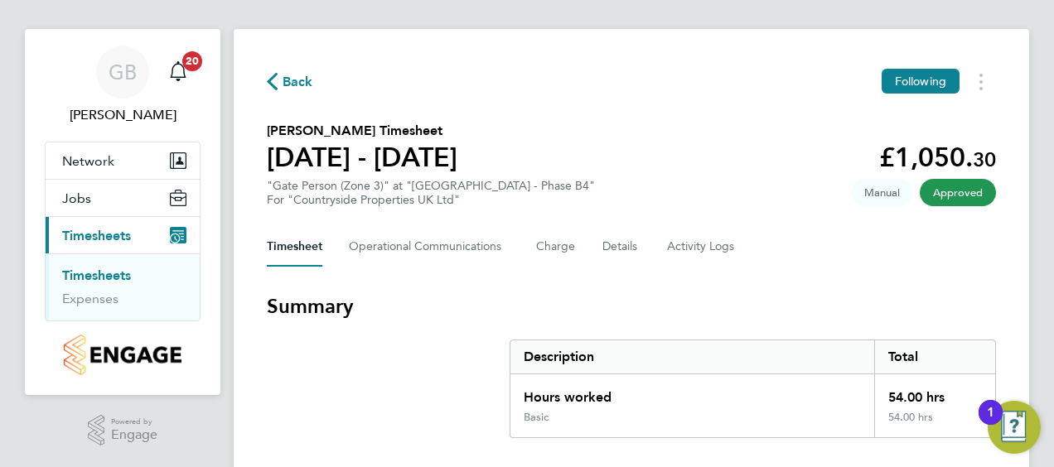
click at [106, 272] on link "Timesheets" at bounding box center [96, 276] width 69 height 16
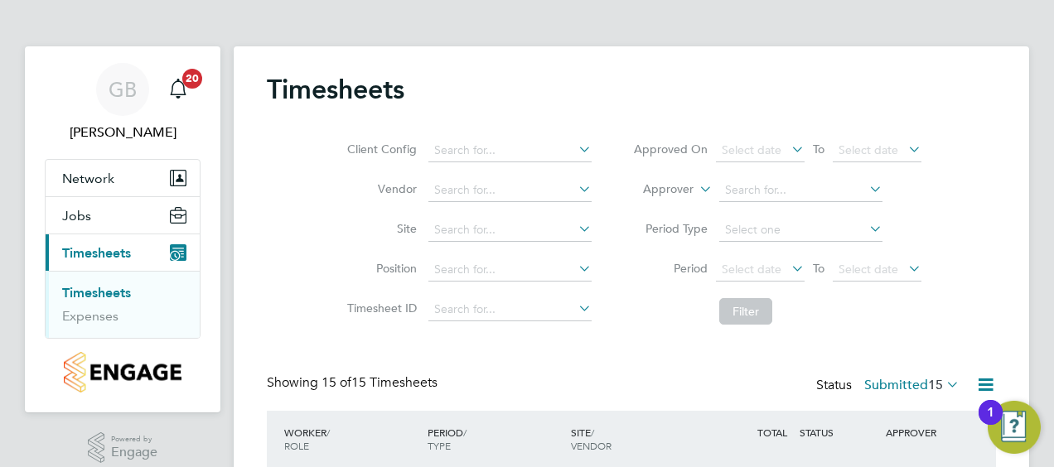
drag, startPoint x: 1047, startPoint y: 144, endPoint x: 1020, endPoint y: 179, distance: 43.7
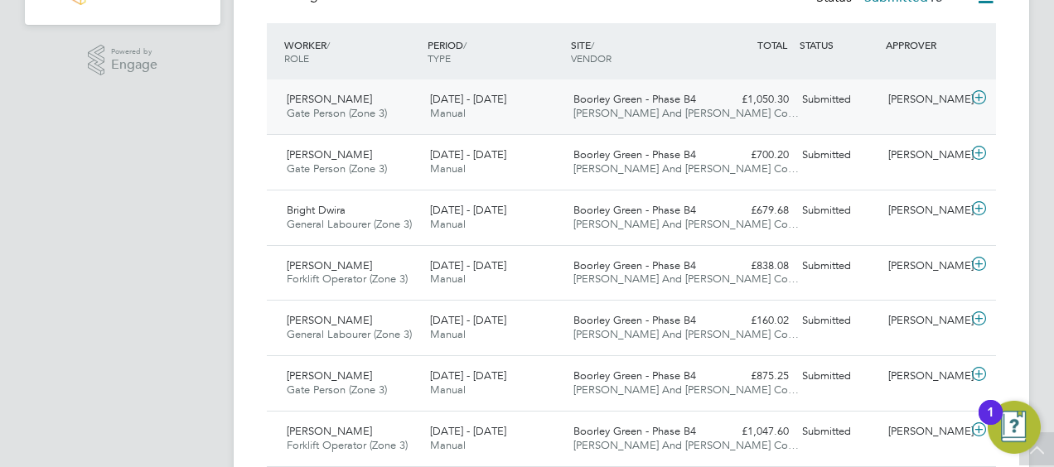
click at [976, 98] on icon at bounding box center [978, 97] width 21 height 13
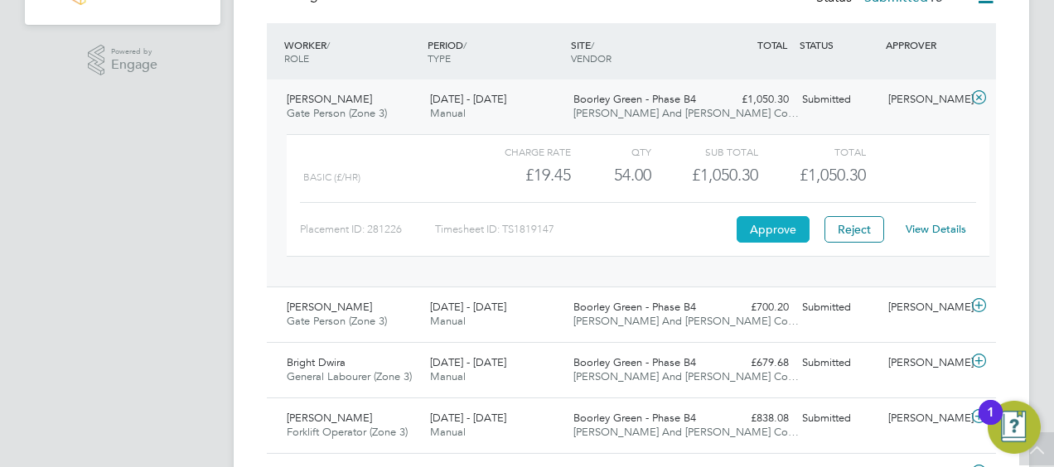
click at [767, 221] on button "Approve" at bounding box center [772, 229] width 73 height 27
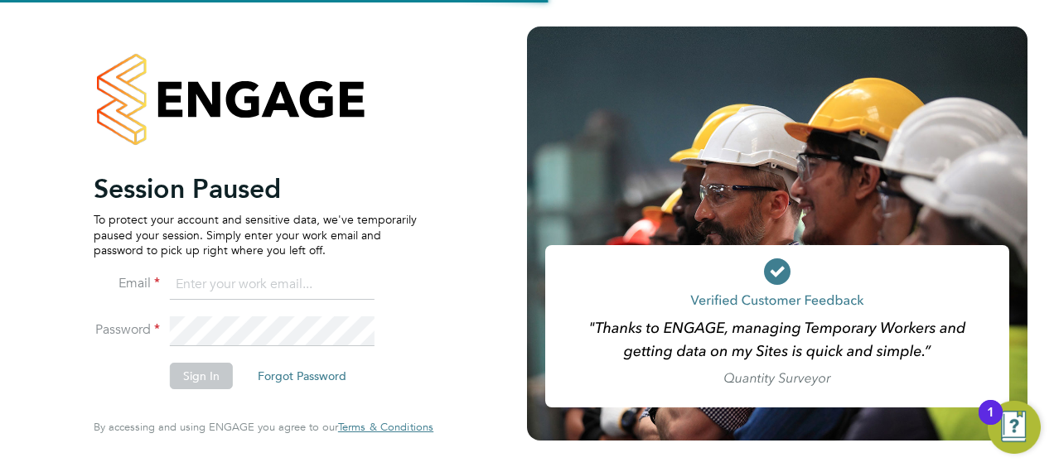
type input "[PERSON_NAME][EMAIL_ADDRESS][PERSON_NAME][DOMAIN_NAME]"
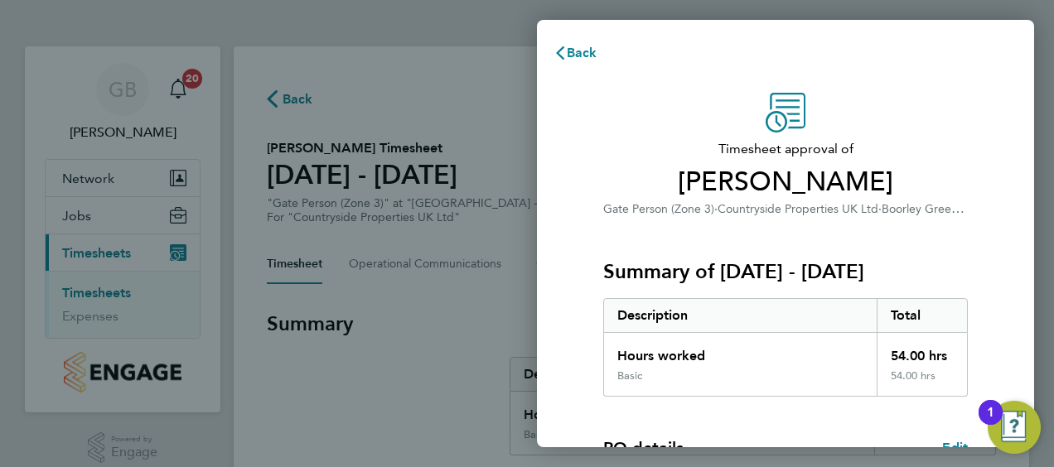
click at [807, 218] on p "Gate Person (Zone 3) · Countryside Properties UK Ltd · [GEOGRAPHIC_DATA] - Phas…" at bounding box center [785, 209] width 364 height 20
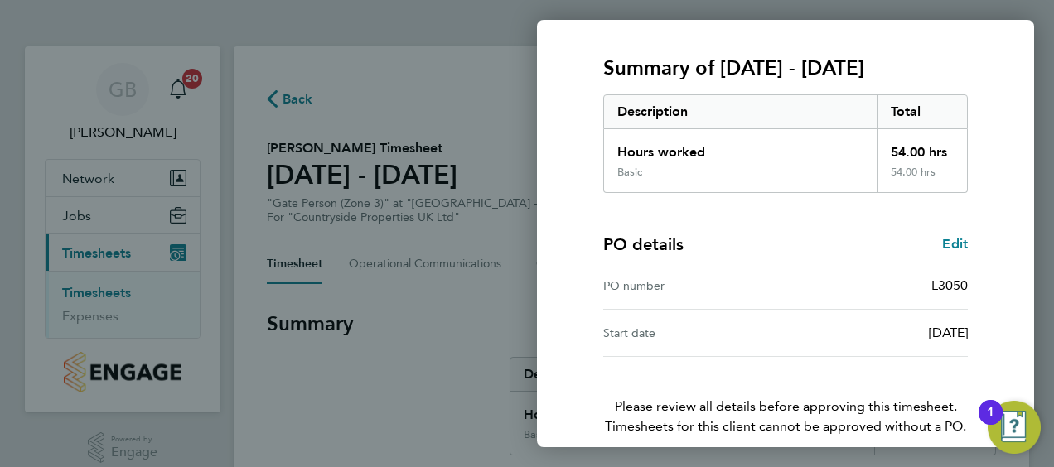
scroll to position [277, 0]
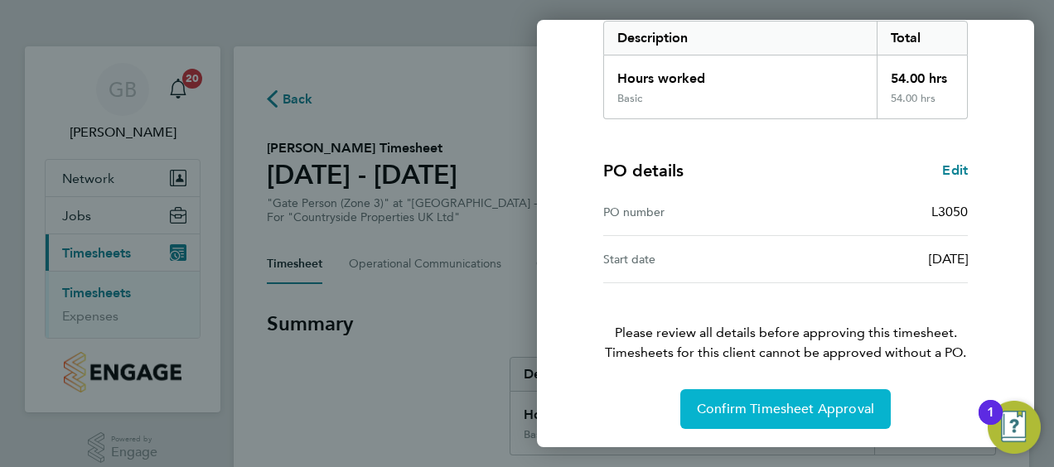
click at [772, 402] on span "Confirm Timesheet Approval" at bounding box center [785, 409] width 177 height 17
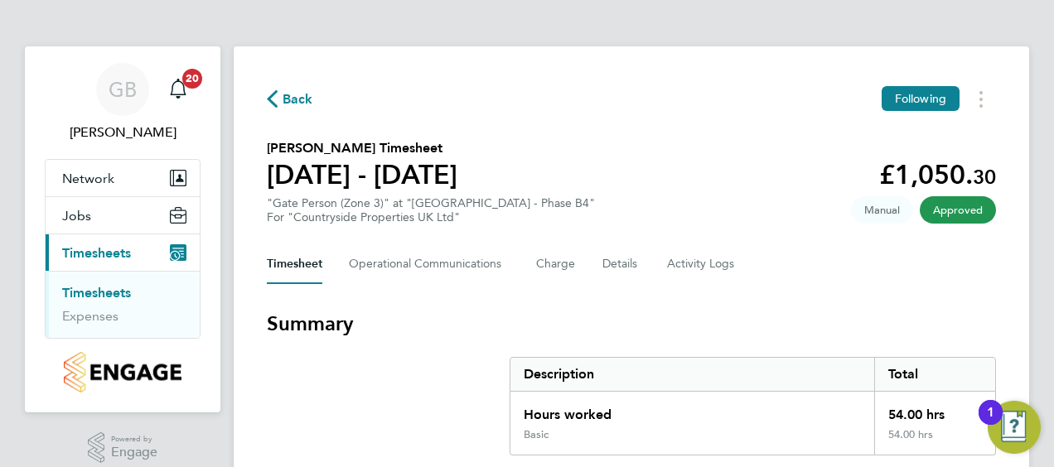
click at [817, 322] on h3 "Summary" at bounding box center [631, 324] width 729 height 27
click at [294, 100] on span "Back" at bounding box center [297, 99] width 31 height 20
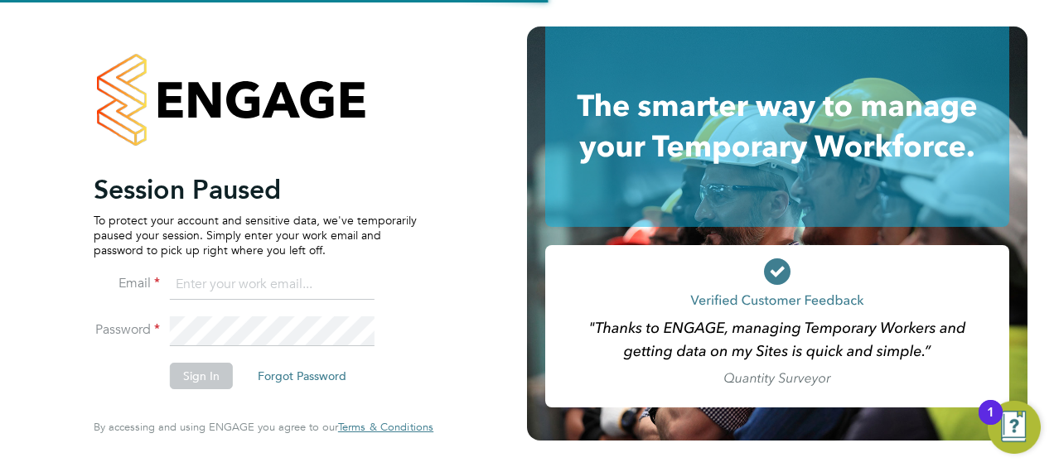
type input "[PERSON_NAME][EMAIL_ADDRESS][PERSON_NAME][DOMAIN_NAME]"
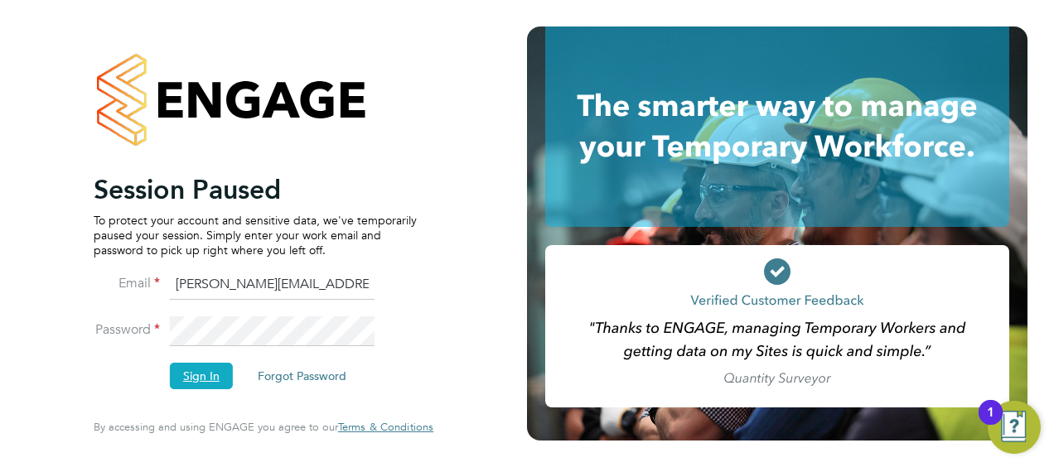
click at [196, 370] on button "Sign In" at bounding box center [201, 376] width 63 height 27
